Goal: Task Accomplishment & Management: Manage account settings

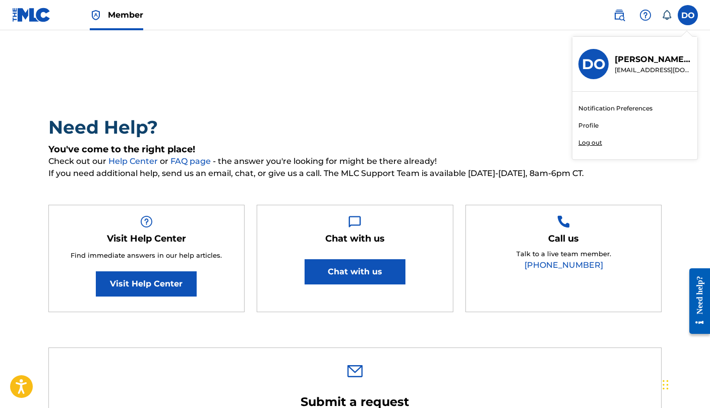
scroll to position [0, 1]
click at [684, 13] on label at bounding box center [688, 15] width 20 height 20
click at [688, 15] on input "DO [PERSON_NAME] [EMAIL_ADDRESS][DOMAIN_NAME] Notification Preferences Profile …" at bounding box center [688, 15] width 0 height 0
click at [585, 124] on link "Profile" at bounding box center [588, 125] width 20 height 9
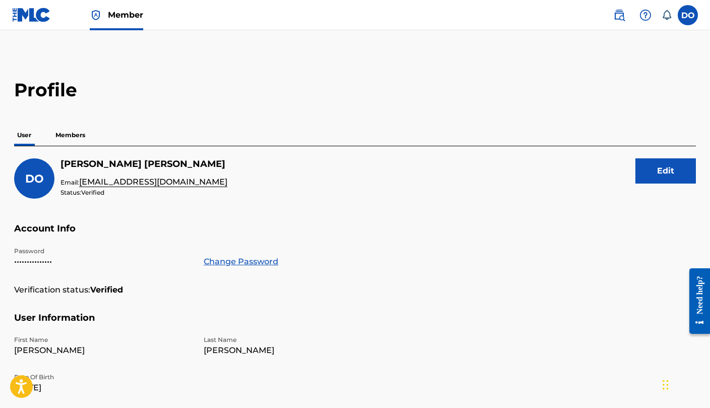
click at [76, 134] on p "Members" at bounding box center [70, 135] width 36 height 21
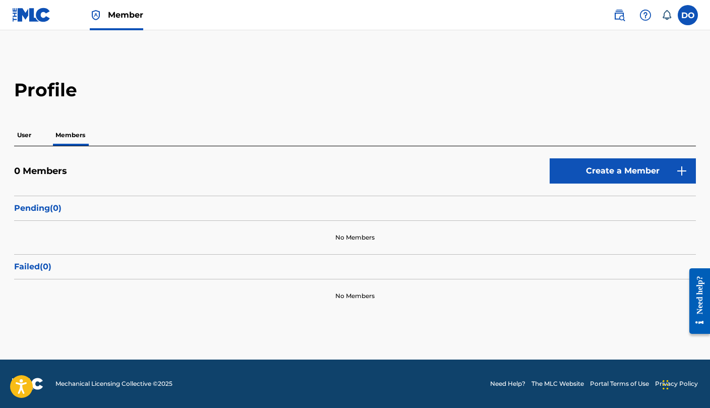
click at [22, 141] on p "User" at bounding box center [24, 135] width 20 height 21
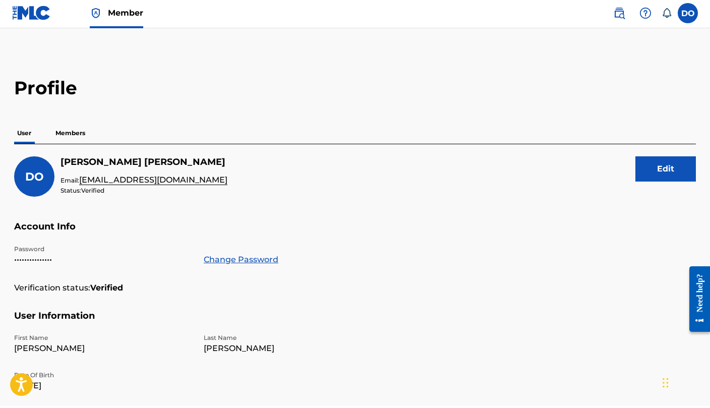
click at [639, 12] on img at bounding box center [645, 15] width 12 height 12
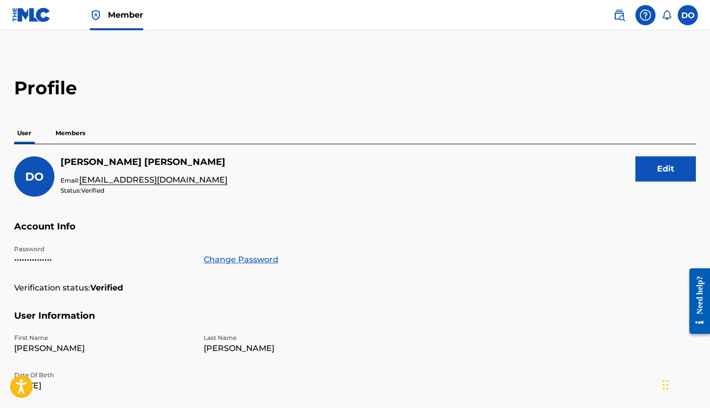
click at [615, 19] on img at bounding box center [619, 15] width 12 height 12
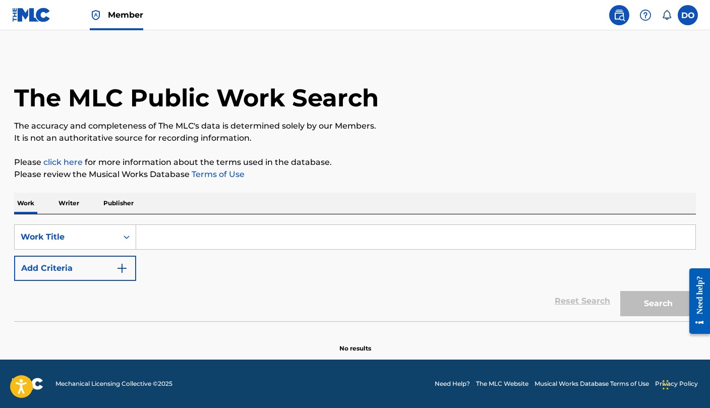
click at [648, 10] on img at bounding box center [645, 15] width 12 height 12
click at [550, 84] on div "The MLC Public Work Search" at bounding box center [355, 92] width 682 height 74
click at [691, 17] on label at bounding box center [688, 15] width 20 height 20
click at [688, 15] on input "DO [PERSON_NAME] [EMAIL_ADDRESS][DOMAIN_NAME] Notification Preferences Profile …" at bounding box center [688, 15] width 0 height 0
click at [624, 112] on link "Notification Preferences" at bounding box center [615, 108] width 74 height 9
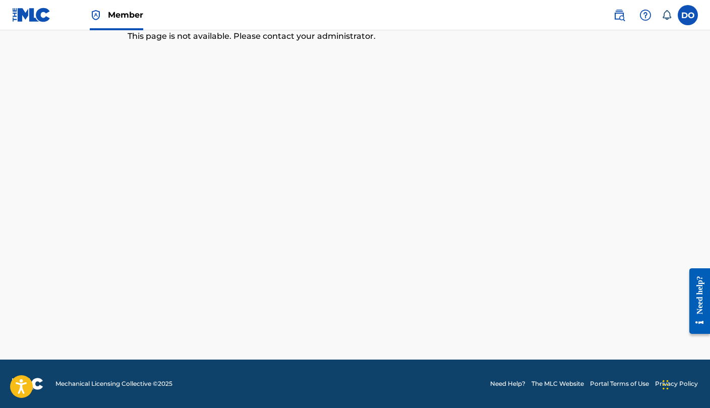
click at [675, 12] on div "DO DO [PERSON_NAME] [EMAIL_ADDRESS][DOMAIN_NAME] Notification Preferences Profi…" at bounding box center [650, 15] width 95 height 20
click at [689, 10] on label at bounding box center [688, 15] width 20 height 20
click at [688, 15] on input "DO [PERSON_NAME] [EMAIL_ADDRESS][DOMAIN_NAME] Notification Preferences Profile …" at bounding box center [688, 15] width 0 height 0
click at [591, 126] on link "Profile" at bounding box center [588, 125] width 20 height 9
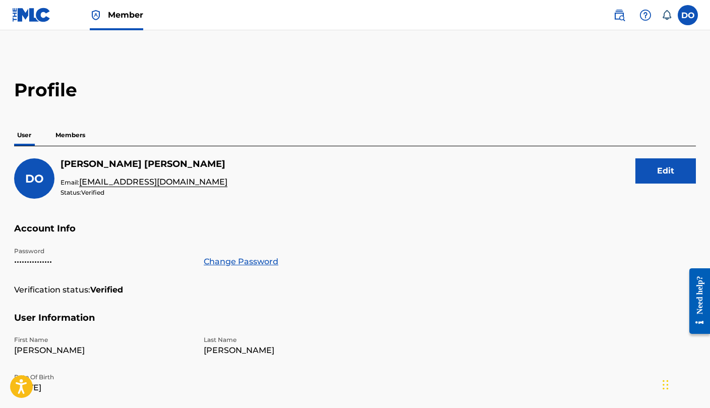
click at [67, 135] on p "Members" at bounding box center [70, 135] width 36 height 21
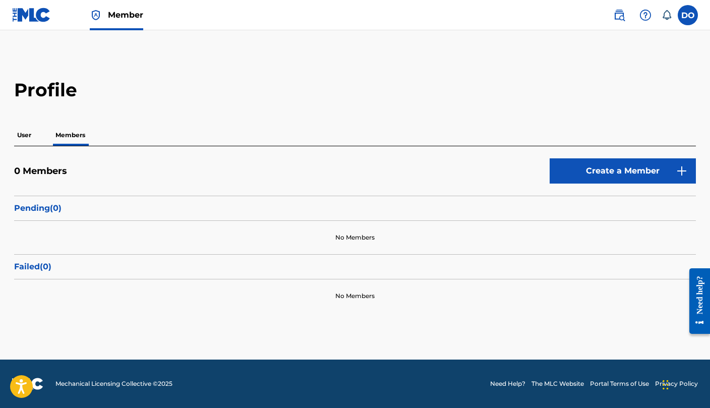
click at [672, 176] on link "Create a Member" at bounding box center [623, 170] width 146 height 25
click at [30, 135] on p "User" at bounding box center [24, 135] width 20 height 21
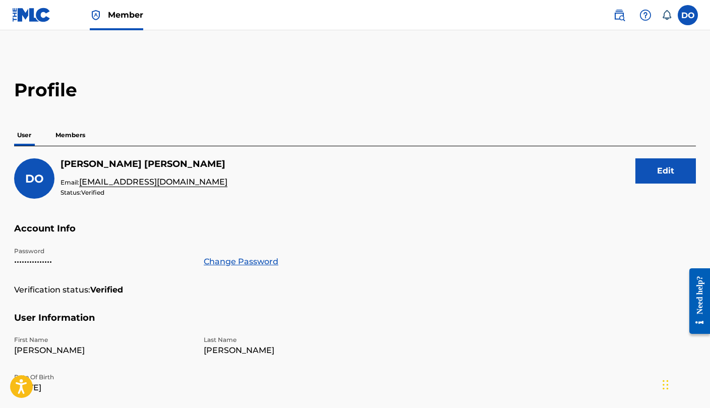
click at [79, 129] on p "Members" at bounding box center [70, 135] width 36 height 21
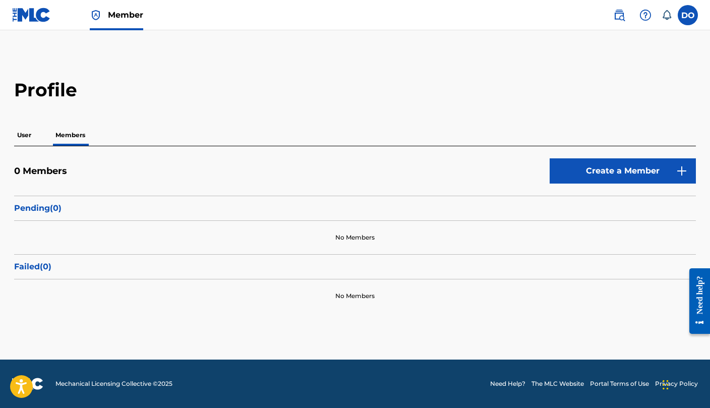
click at [31, 138] on p "User" at bounding box center [24, 135] width 20 height 21
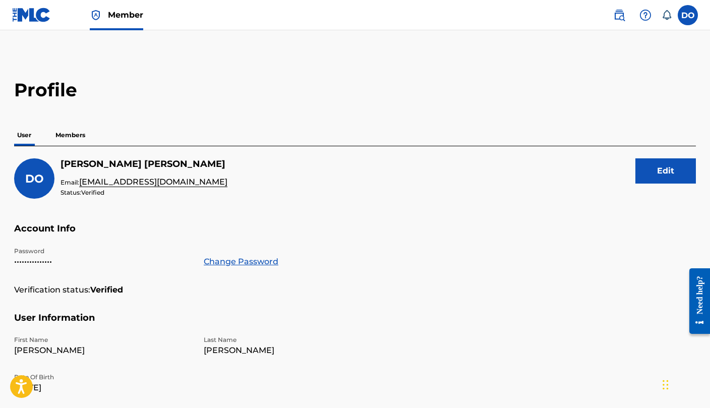
click at [690, 18] on label at bounding box center [688, 15] width 20 height 20
click at [688, 15] on input "DO [PERSON_NAME] [EMAIL_ADDRESS][DOMAIN_NAME] Notification Preferences Profile …" at bounding box center [688, 15] width 0 height 0
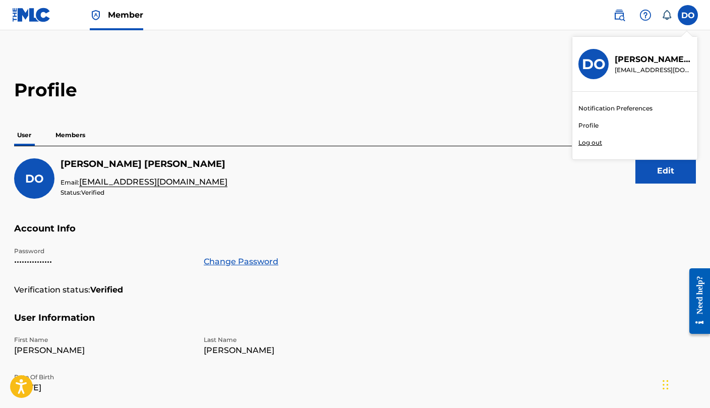
click at [503, 96] on h2 "Profile" at bounding box center [355, 90] width 682 height 23
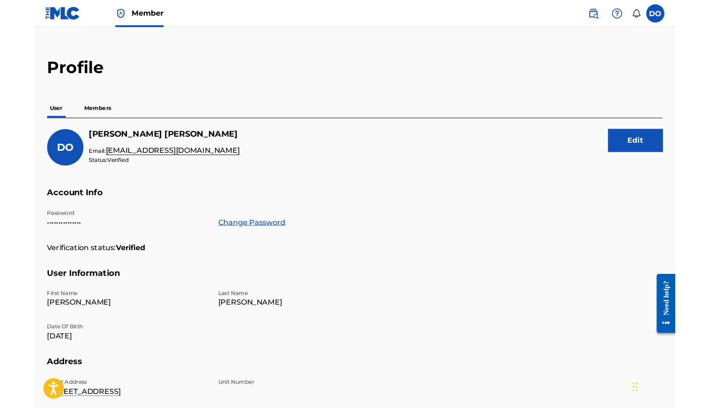
scroll to position [59, 0]
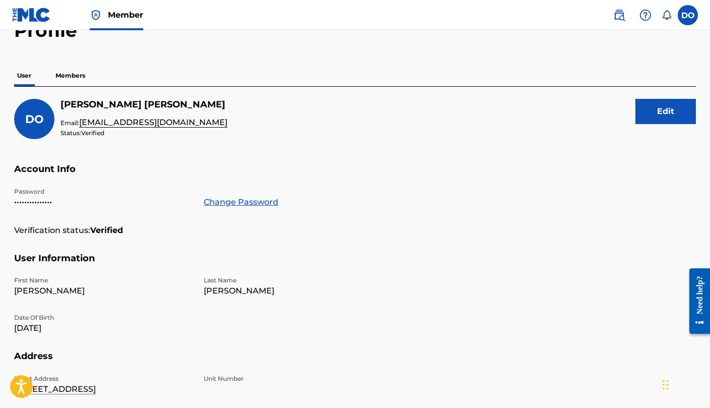
click at [672, 113] on button "Edit" at bounding box center [665, 111] width 61 height 25
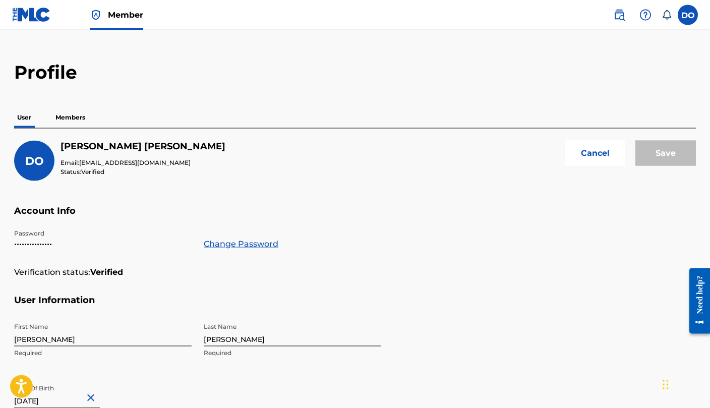
scroll to position [0, 0]
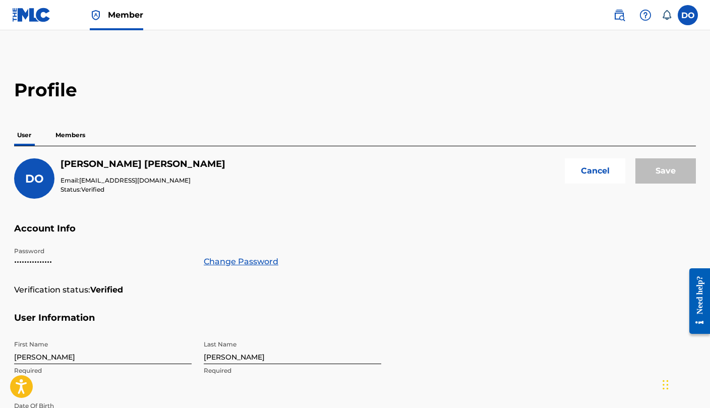
click at [603, 170] on button "Cancel" at bounding box center [595, 170] width 61 height 25
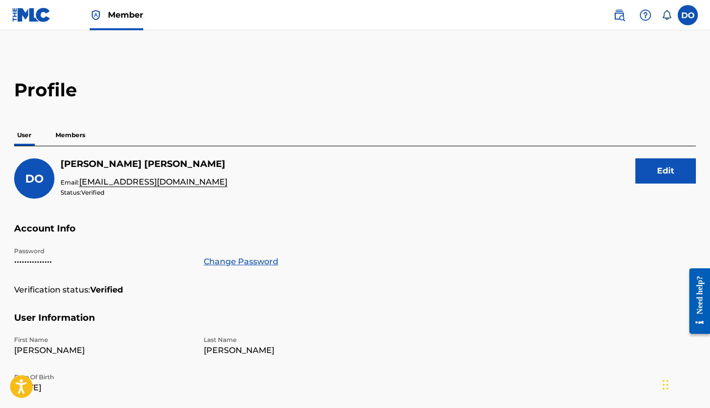
click at [687, 22] on label at bounding box center [688, 15] width 20 height 20
click at [688, 15] on input "DO [PERSON_NAME] [EMAIL_ADDRESS][DOMAIN_NAME] Notification Preferences Profile …" at bounding box center [688, 15] width 0 height 0
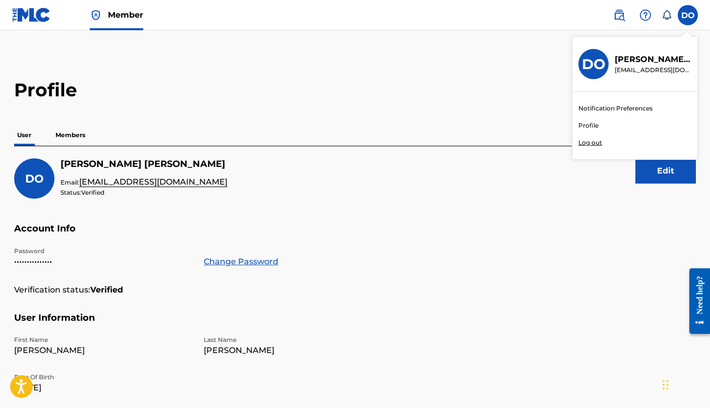
click at [598, 125] on link "Profile" at bounding box center [588, 125] width 20 height 9
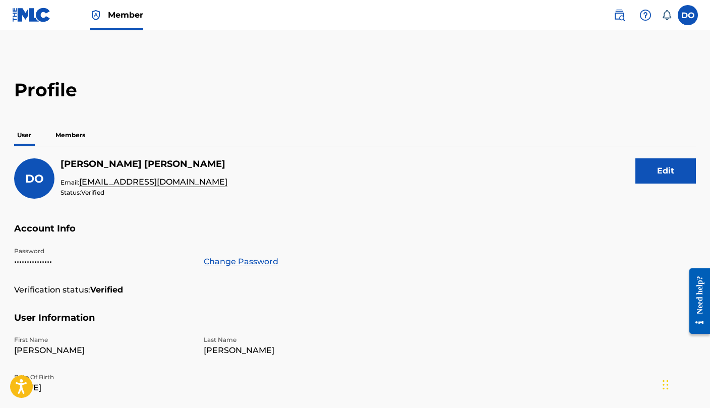
click at [132, 181] on span "[EMAIL_ADDRESS][DOMAIN_NAME]" at bounding box center [153, 182] width 148 height 8
click at [674, 174] on button "Edit" at bounding box center [665, 170] width 61 height 25
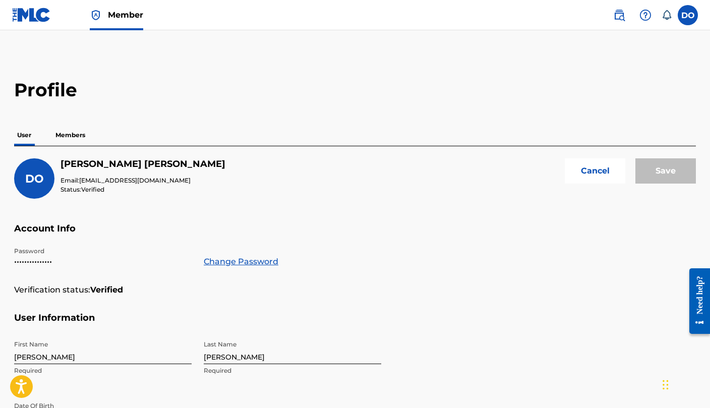
click at [141, 180] on span "[EMAIL_ADDRESS][DOMAIN_NAME]" at bounding box center [134, 180] width 111 height 8
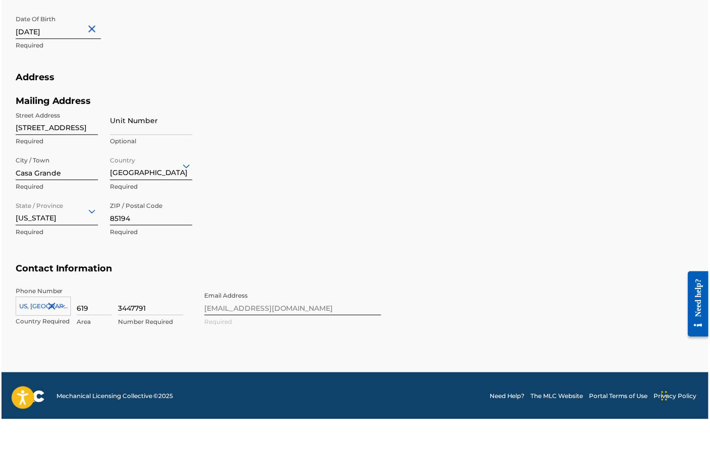
scroll to position [357, 0]
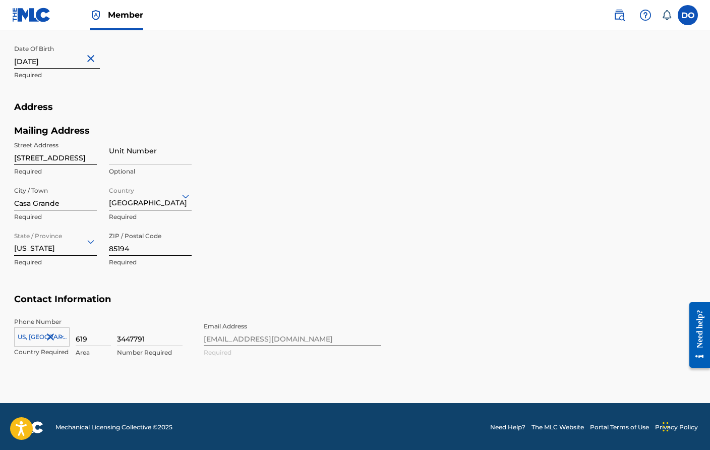
click at [261, 334] on div "Phone Number [GEOGRAPHIC_DATA], [GEOGRAPHIC_DATA] +1 Country Required 619 Area …" at bounding box center [197, 348] width 367 height 62
click at [277, 335] on div "Phone Number [GEOGRAPHIC_DATA], [GEOGRAPHIC_DATA] +1 Country Required 619 Area …" at bounding box center [197, 348] width 367 height 62
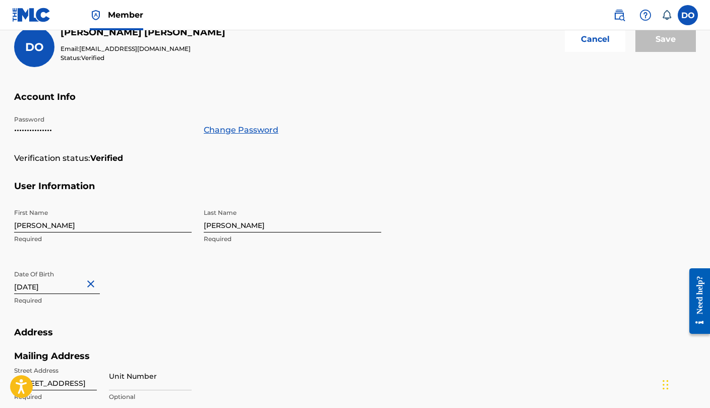
scroll to position [0, 0]
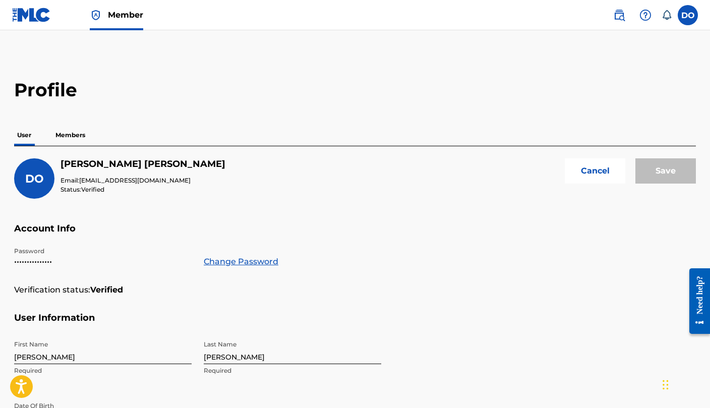
click at [602, 174] on button "Cancel" at bounding box center [595, 170] width 61 height 25
